Goal: Find contact information: Find contact information

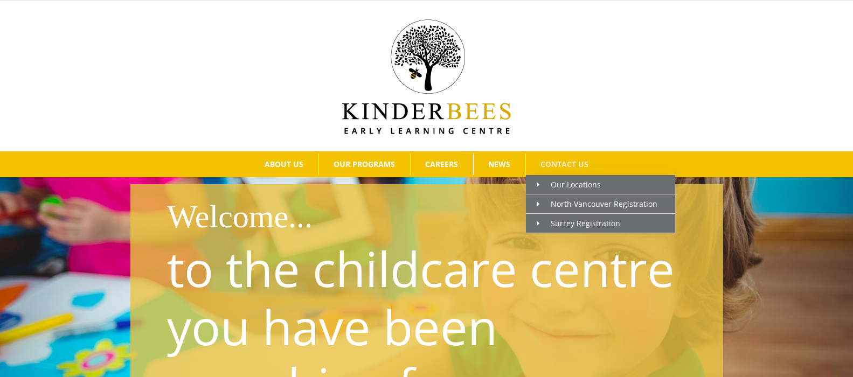
click at [562, 162] on span "CONTACT US" at bounding box center [565, 165] width 48 height 8
click at [567, 205] on span "North Vancouver Registration" at bounding box center [597, 204] width 121 height 10
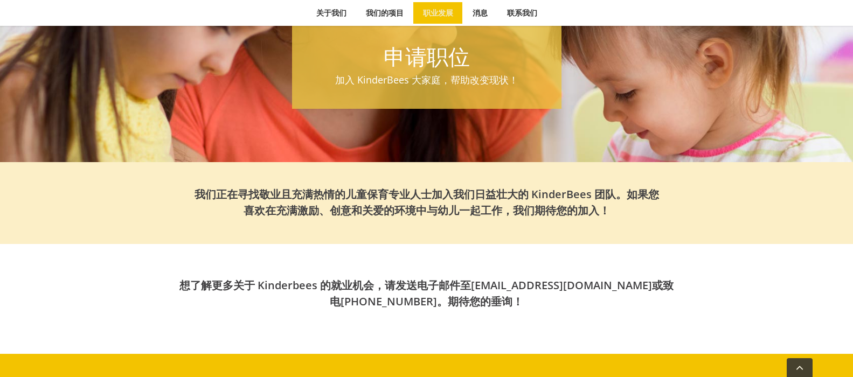
click at [535, 285] on font "或致电" at bounding box center [502, 293] width 344 height 31
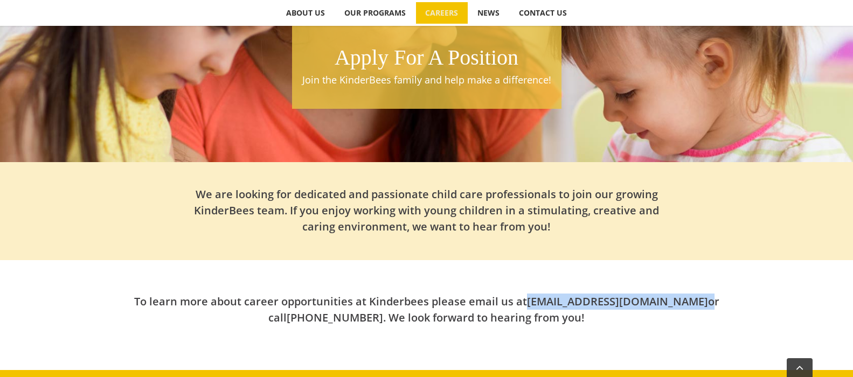
drag, startPoint x: 527, startPoint y: 300, endPoint x: 645, endPoint y: 299, distance: 117.5
click at [645, 299] on h2 "To learn more about career opportunities at Kinderbees please email us at hello…" at bounding box center [426, 310] width 593 height 32
copy h2 "[EMAIL_ADDRESS][DOMAIN_NAME]"
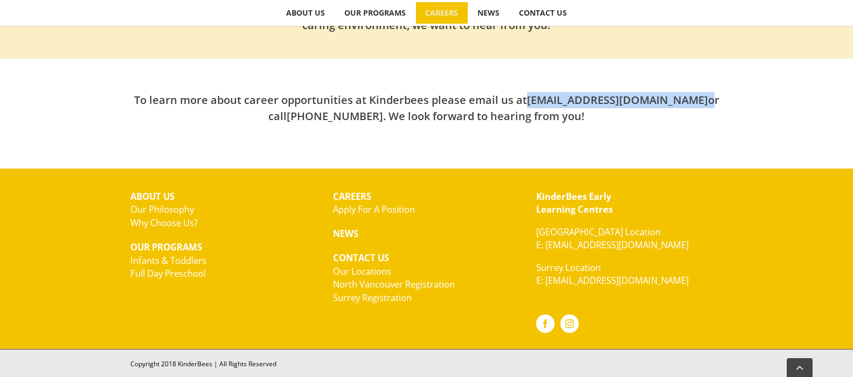
scroll to position [418, 0]
